Goal: Information Seeking & Learning: Learn about a topic

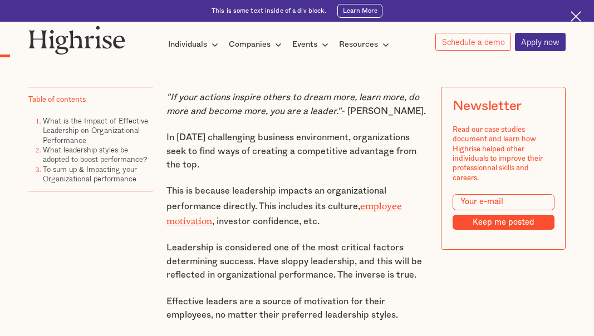
scroll to position [557, 0]
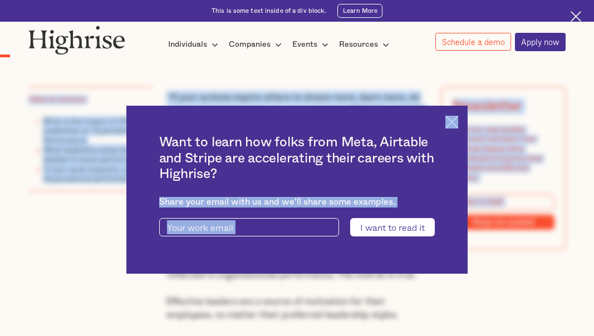
drag, startPoint x: 160, startPoint y: 159, endPoint x: 251, endPoint y: 186, distance: 95.2
click at [458, 122] on img at bounding box center [451, 122] width 13 height 13
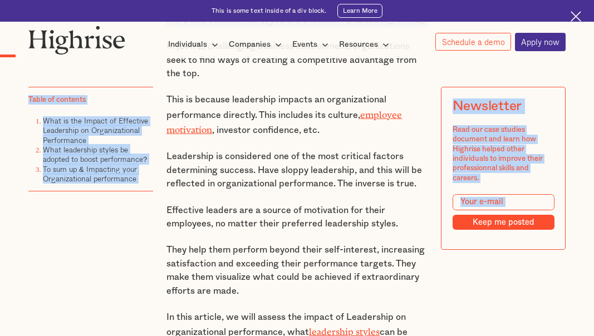
scroll to position [668, 0]
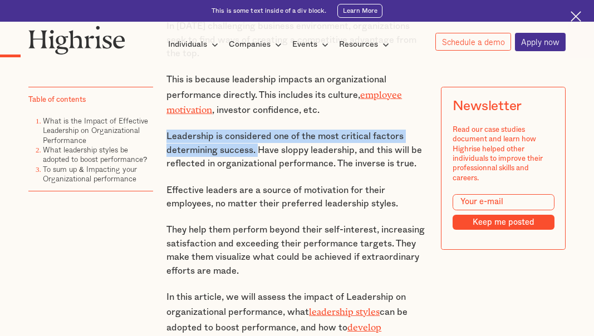
drag, startPoint x: 162, startPoint y: 155, endPoint x: 257, endPoint y: 168, distance: 96.0
click at [257, 168] on p "Leadership is considered one of the most critical factors determining success. …" at bounding box center [296, 150] width 261 height 41
drag, startPoint x: 255, startPoint y: 170, endPoint x: 159, endPoint y: 156, distance: 97.2
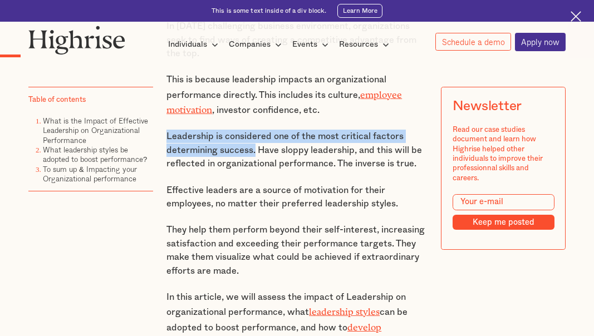
copy p "Leadership is considered one of the most critical factors determining success."
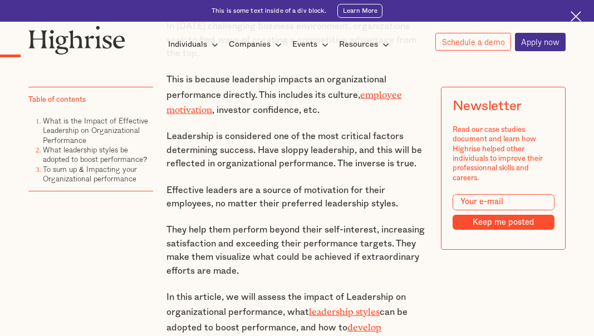
click at [136, 260] on div "Table of contents What is the Impact of Effective Leadership on Organizational …" at bounding box center [90, 177] width 125 height 181
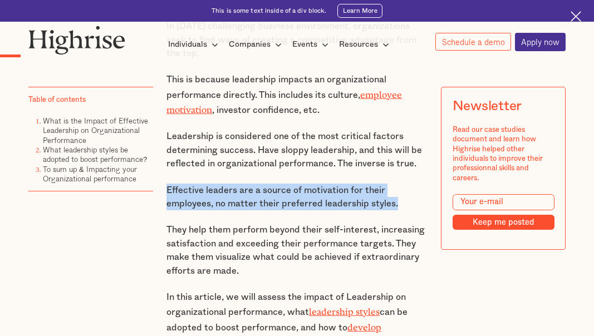
drag, startPoint x: 162, startPoint y: 210, endPoint x: 404, endPoint y: 221, distance: 241.7
copy p "Effective leaders are a source of motivation for their employees, no matter the…"
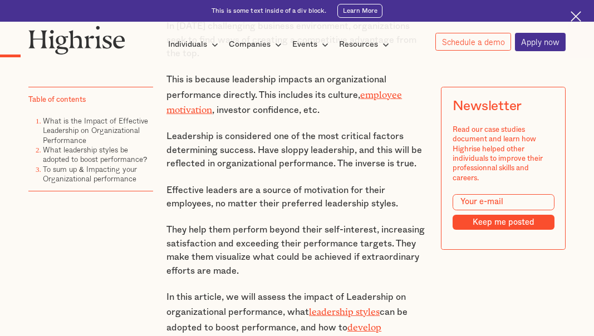
click at [110, 244] on div "Table of contents What is the Impact of Effective Leadership on Organizational …" at bounding box center [90, 177] width 125 height 181
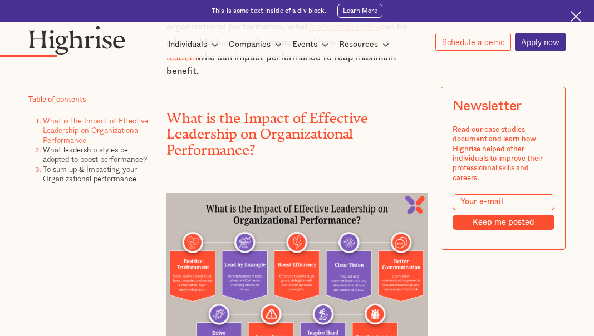
scroll to position [1113, 0]
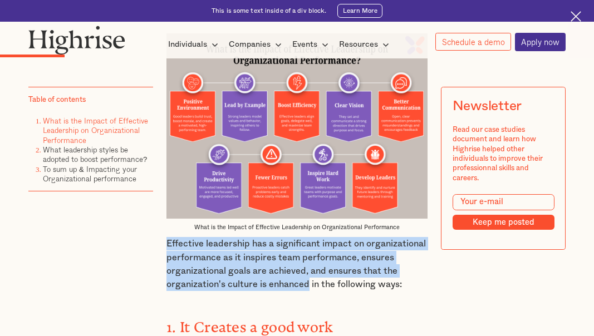
drag, startPoint x: 161, startPoint y: 254, endPoint x: 310, endPoint y: 296, distance: 155.0
copy p "Effective leadership has a significant impact on organizational performance as …"
click at [292, 292] on p "Effective leadership has a significant impact on organizational performance as …" at bounding box center [296, 264] width 261 height 55
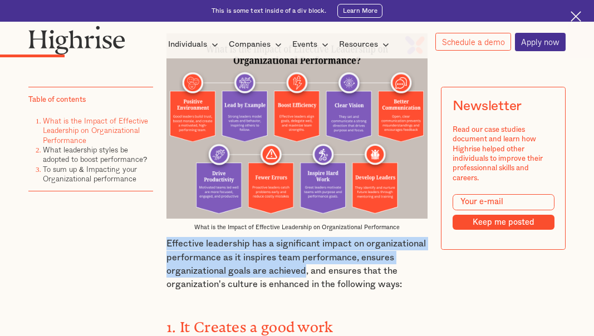
drag, startPoint x: 305, startPoint y: 283, endPoint x: 161, endPoint y: 251, distance: 147.4
copy p "Effective leadership has a significant impact on organizational performance as …"
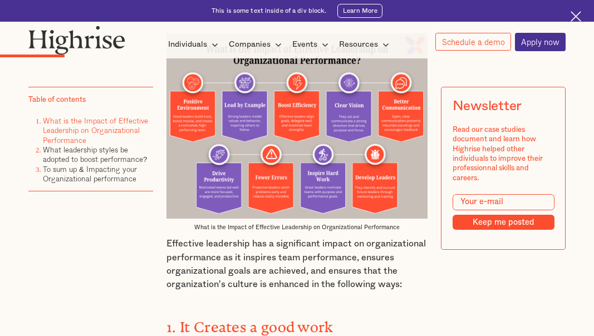
click at [78, 253] on div "Table of contents What is the Impact of Effective Leadership on Organizational …" at bounding box center [90, 177] width 125 height 181
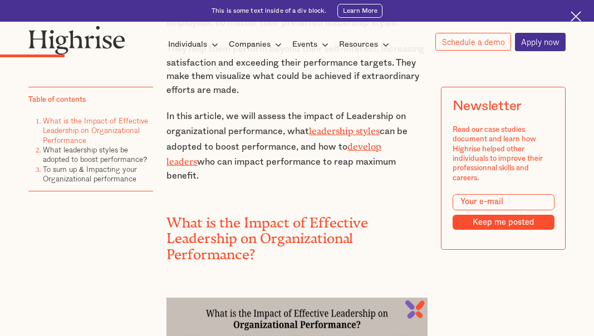
scroll to position [779, 0]
